Goal: Find specific page/section: Find specific page/section

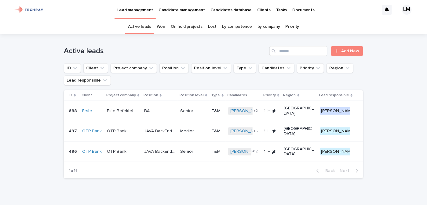
click at [229, 7] on p "Candidates database" at bounding box center [231, 6] width 41 height 13
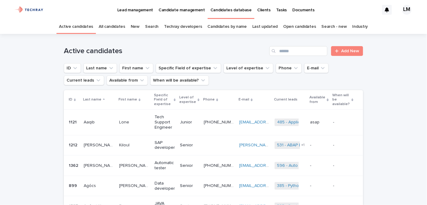
click at [137, 26] on link "New" at bounding box center [135, 27] width 9 height 14
